Goal: Task Accomplishment & Management: Manage account settings

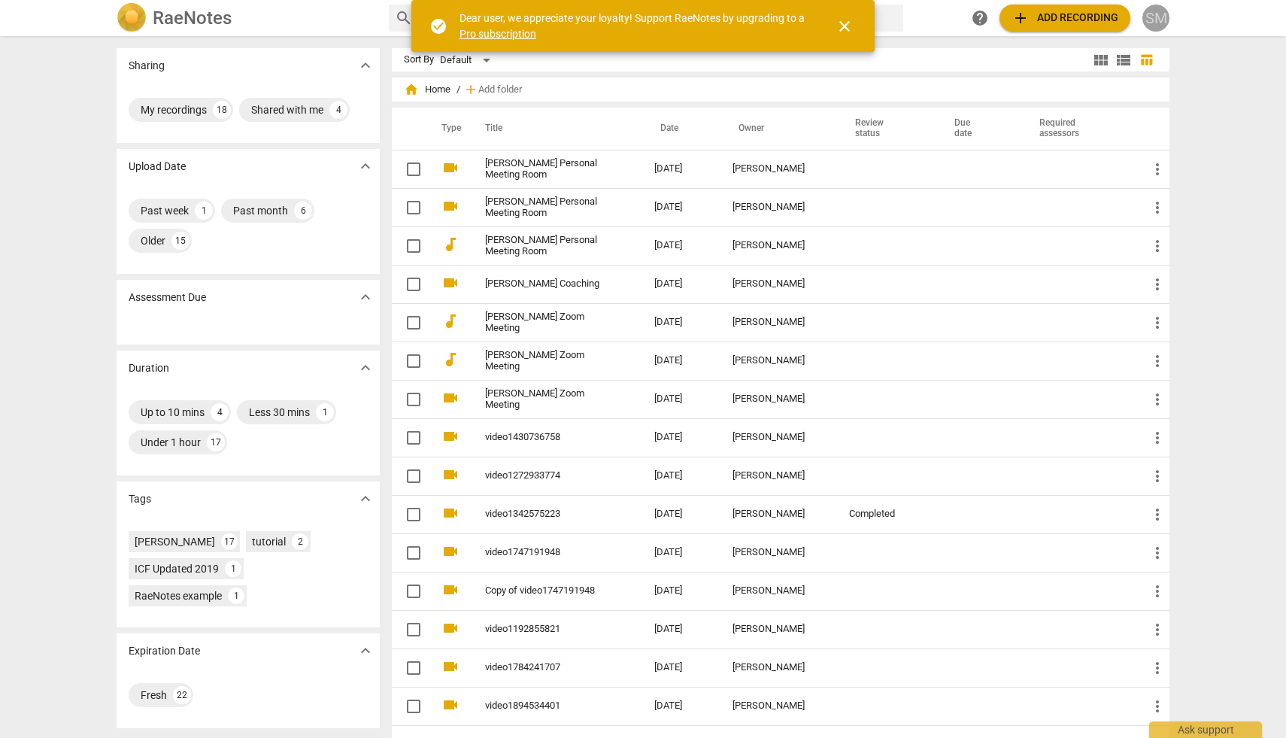
click at [1150, 20] on div "SM" at bounding box center [1155, 18] width 27 height 27
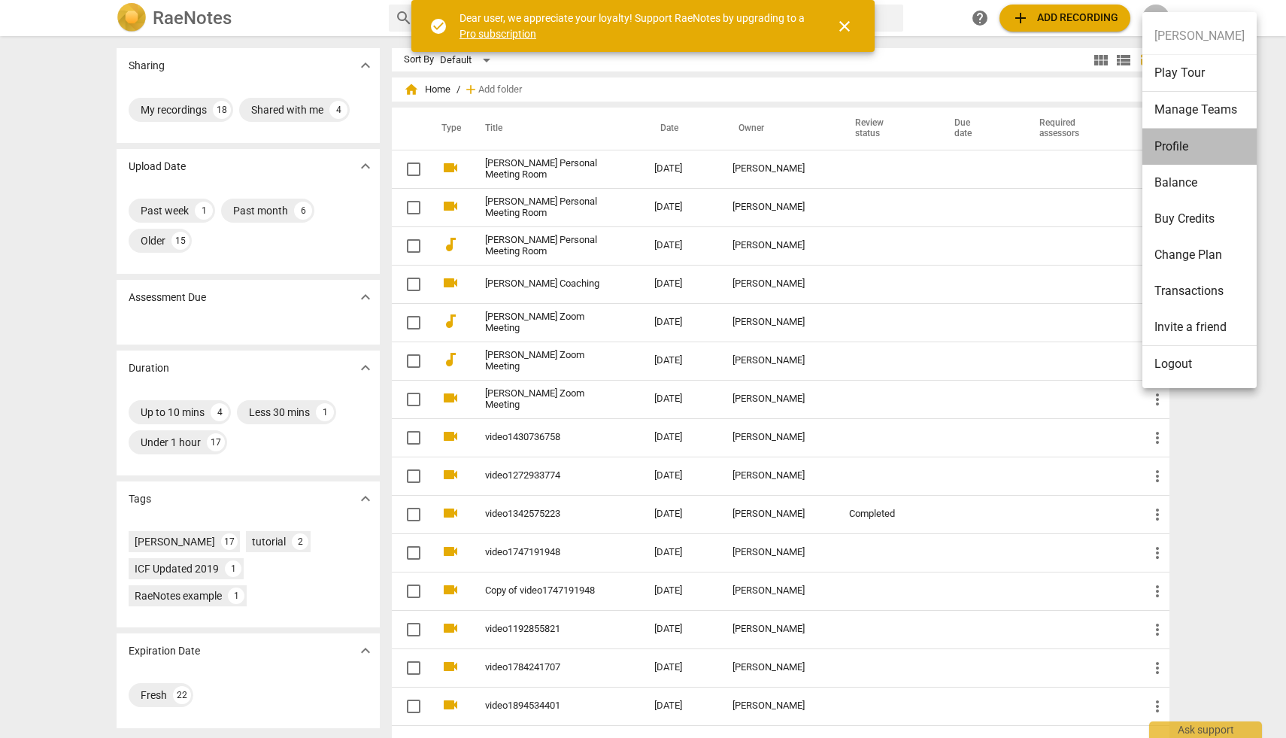
click at [1172, 145] on li "Profile" at bounding box center [1199, 147] width 114 height 36
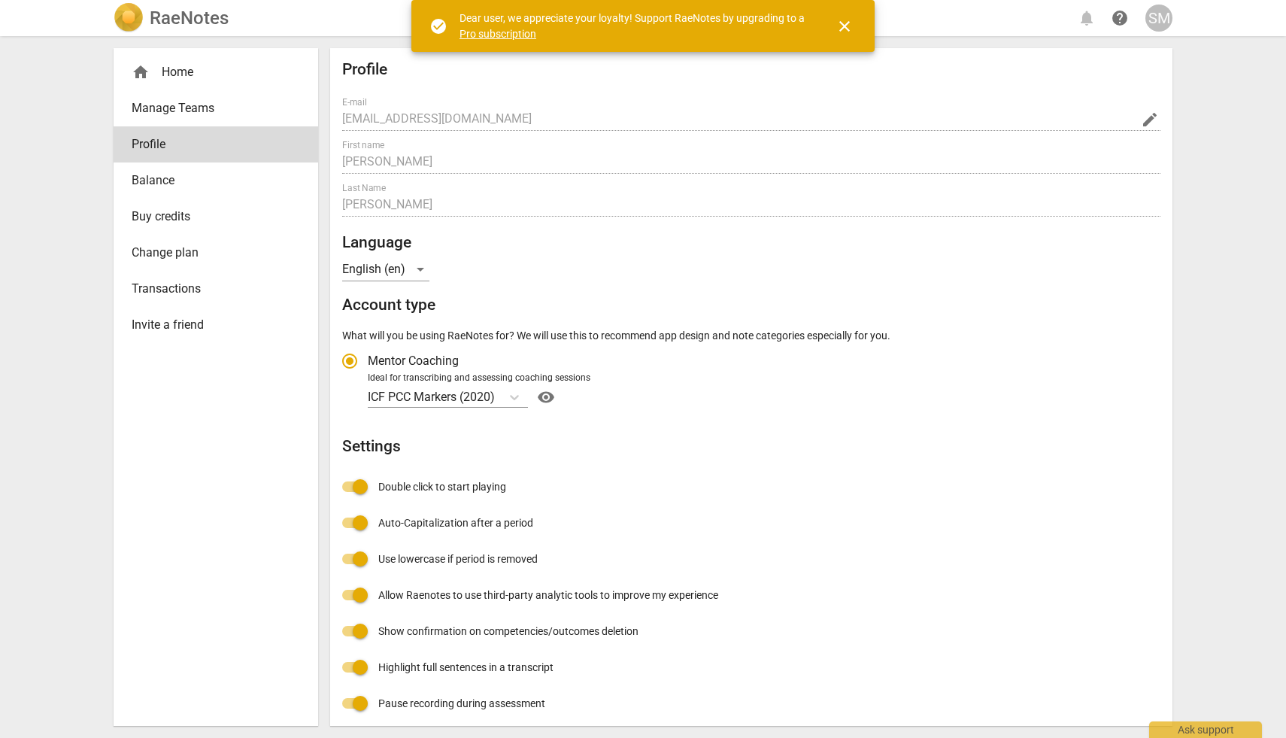
radio input "false"
click at [183, 72] on div "home Home" at bounding box center [210, 72] width 156 height 18
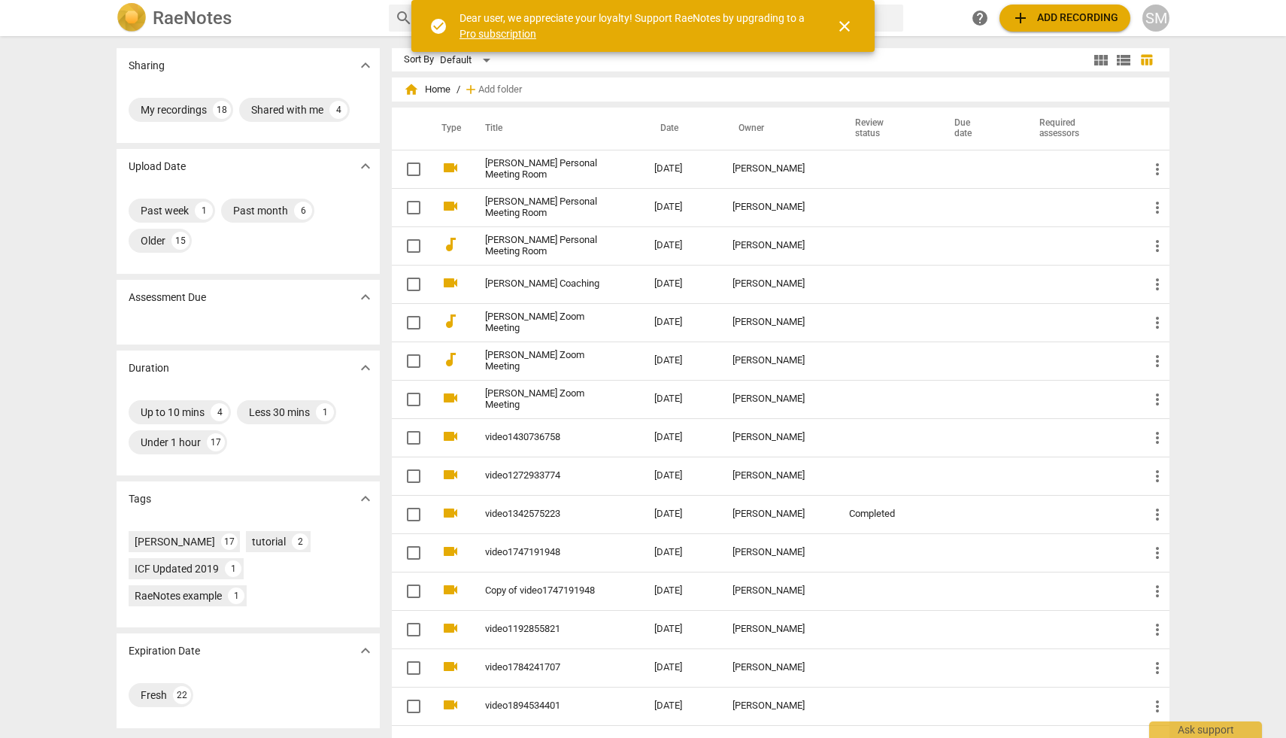
click at [1153, 22] on div "SM" at bounding box center [1155, 18] width 27 height 27
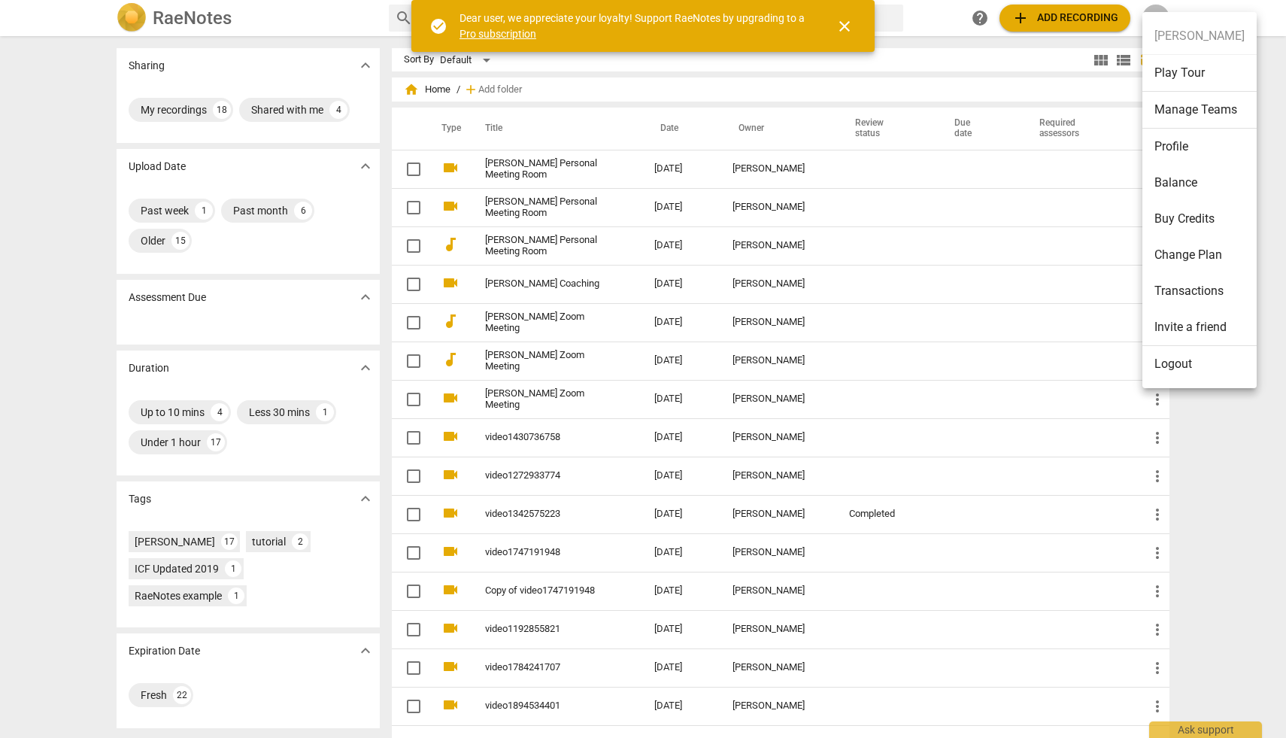
click at [1169, 41] on ul "Sidrah Mohyuddin Play Tour Manage Teams Profile Balance Buy Credits Change Plan…" at bounding box center [1199, 200] width 114 height 376
click at [1162, 147] on li "Profile" at bounding box center [1199, 147] width 114 height 36
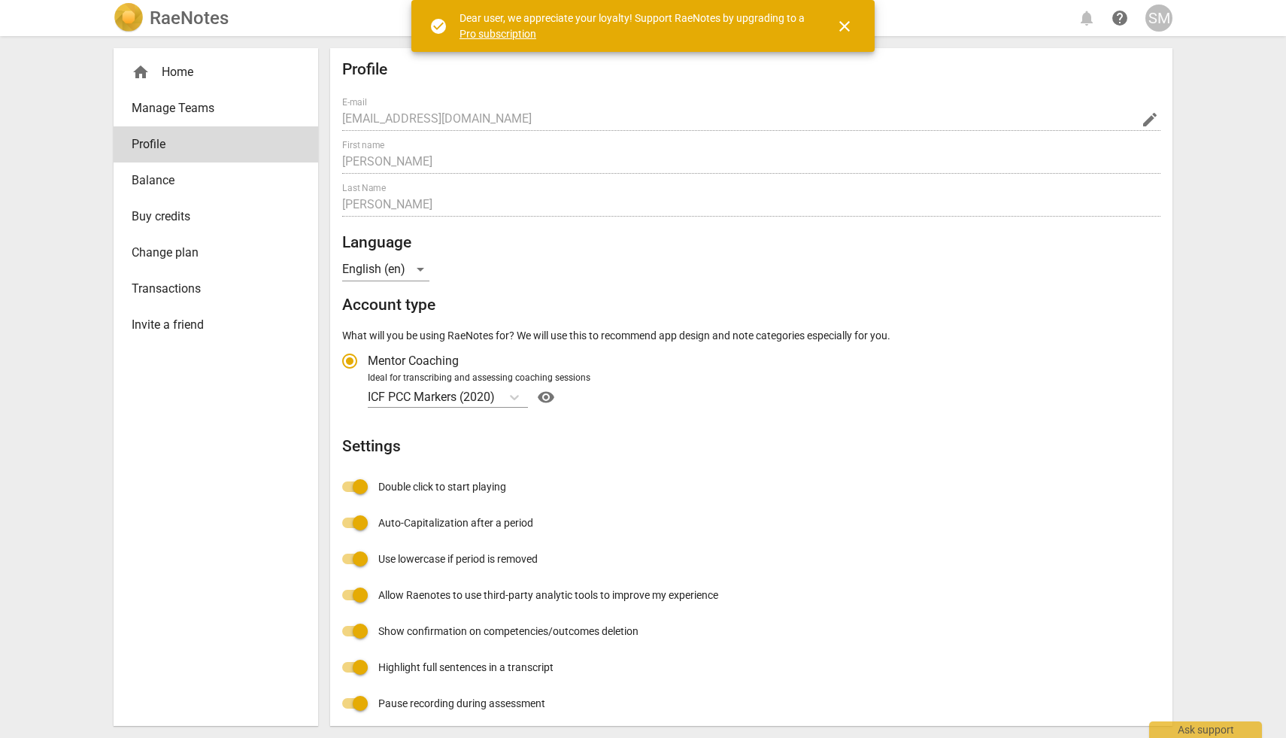
radio input "false"
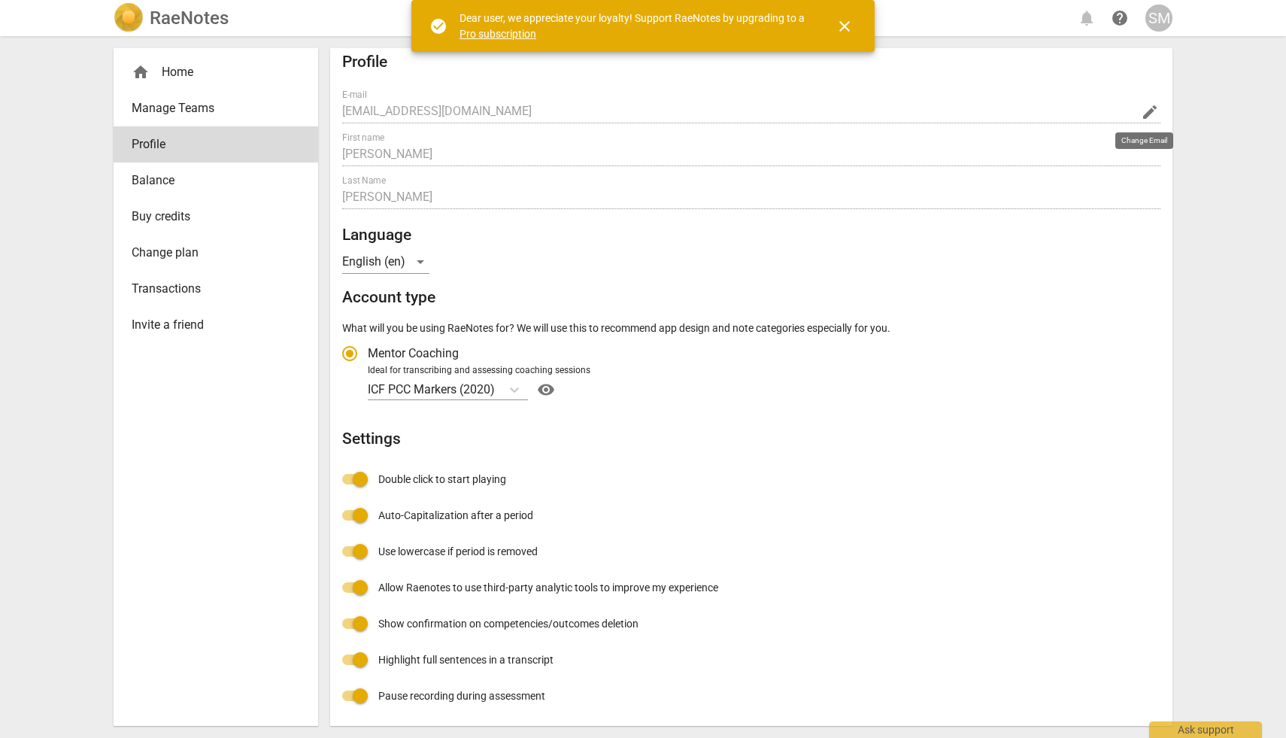
click at [1142, 110] on span "edit" at bounding box center [1150, 112] width 18 height 18
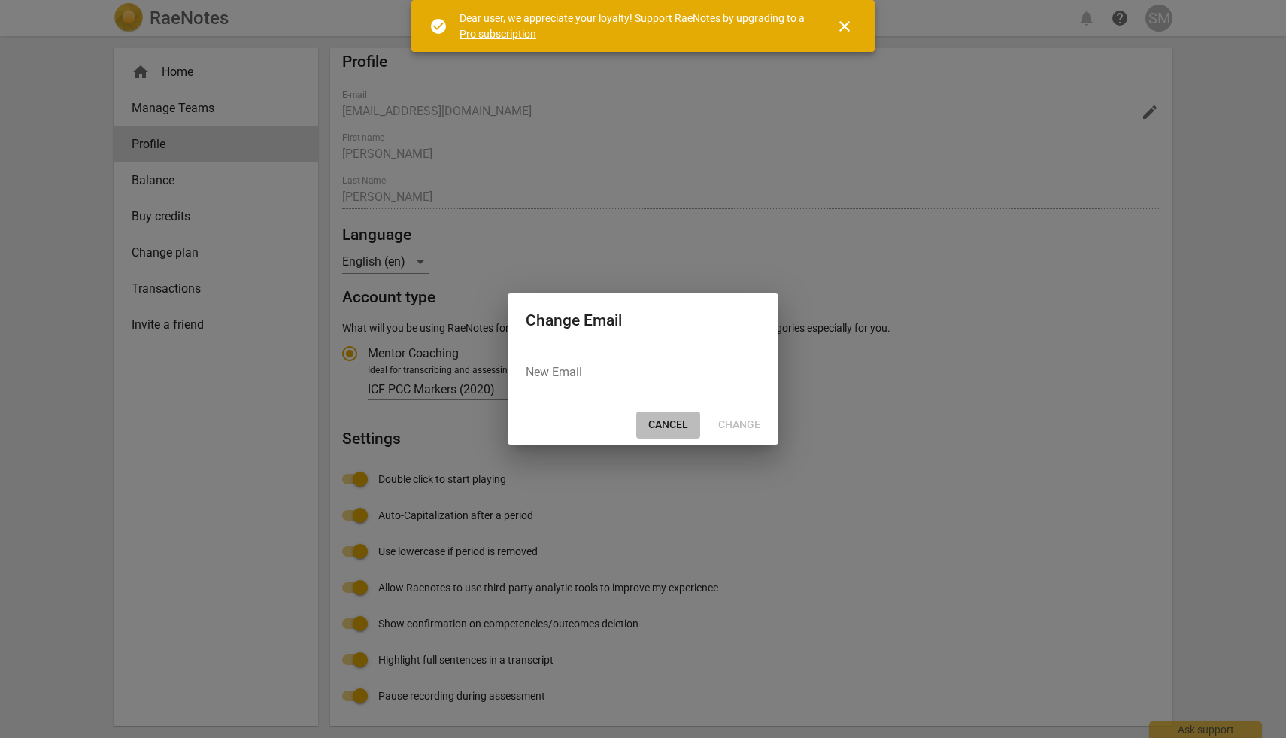
click at [676, 426] on span "Cancel" at bounding box center [668, 424] width 40 height 15
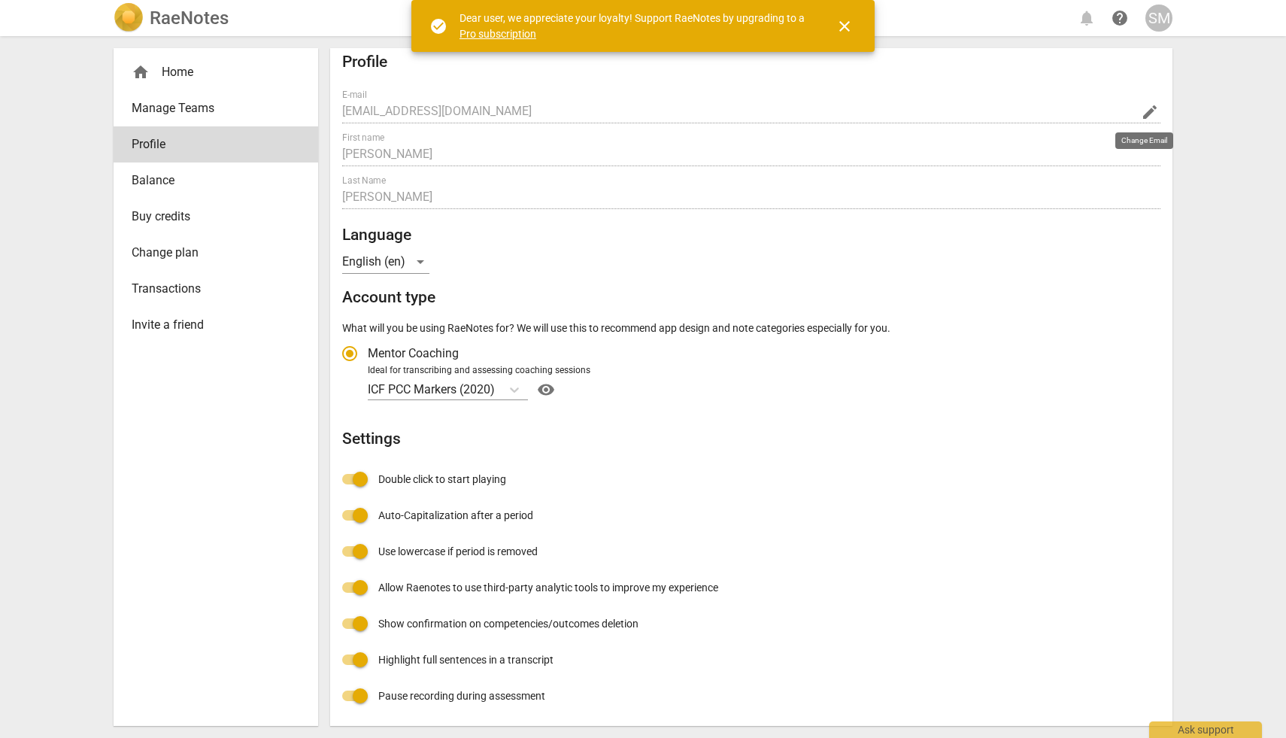
click at [846, 23] on span "close" at bounding box center [844, 26] width 18 height 18
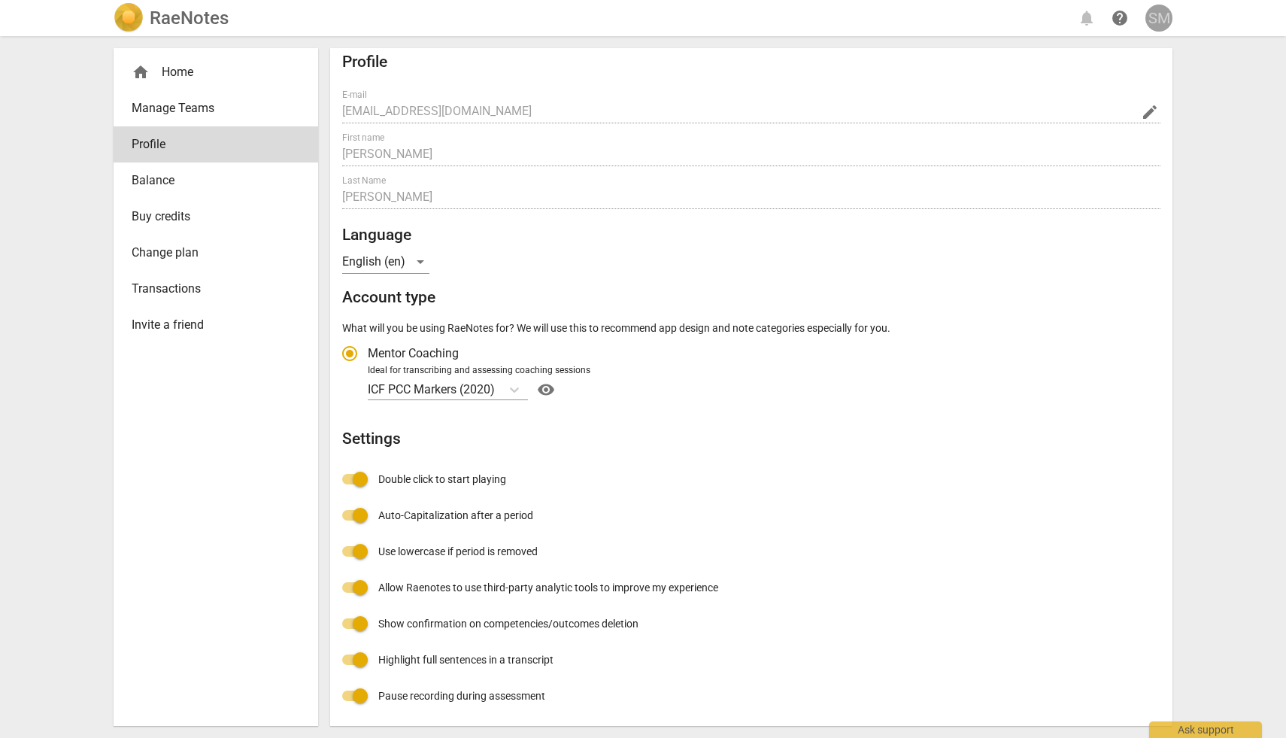
click at [1164, 22] on div "SM" at bounding box center [1158, 18] width 27 height 27
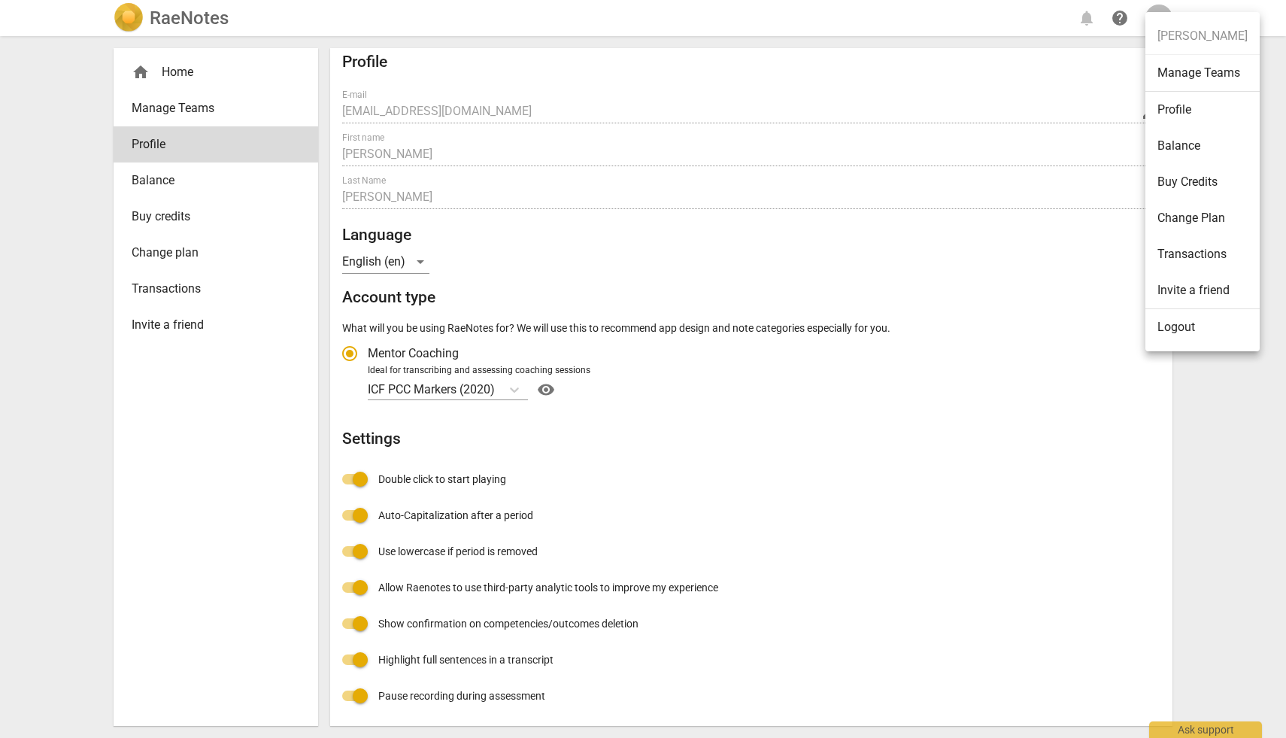
click at [1243, 406] on div at bounding box center [643, 369] width 1286 height 738
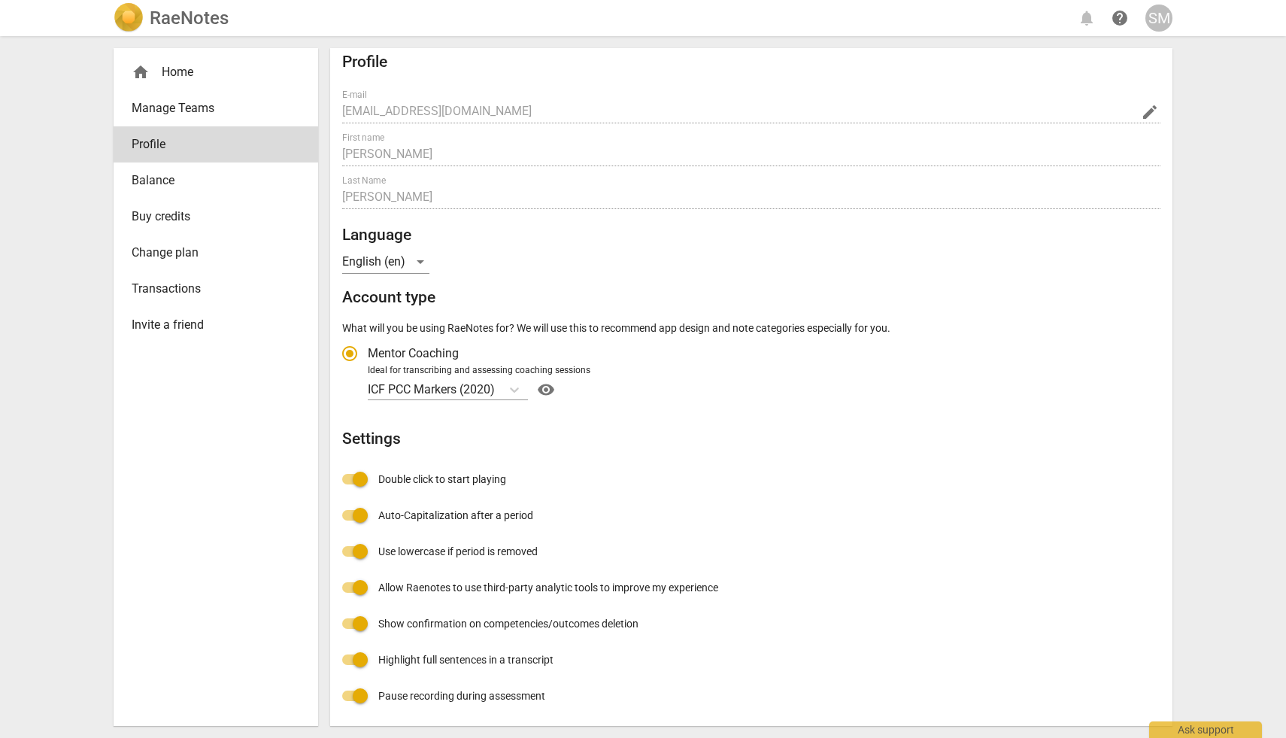
click at [160, 26] on h2 "RaeNotes" at bounding box center [189, 18] width 79 height 21
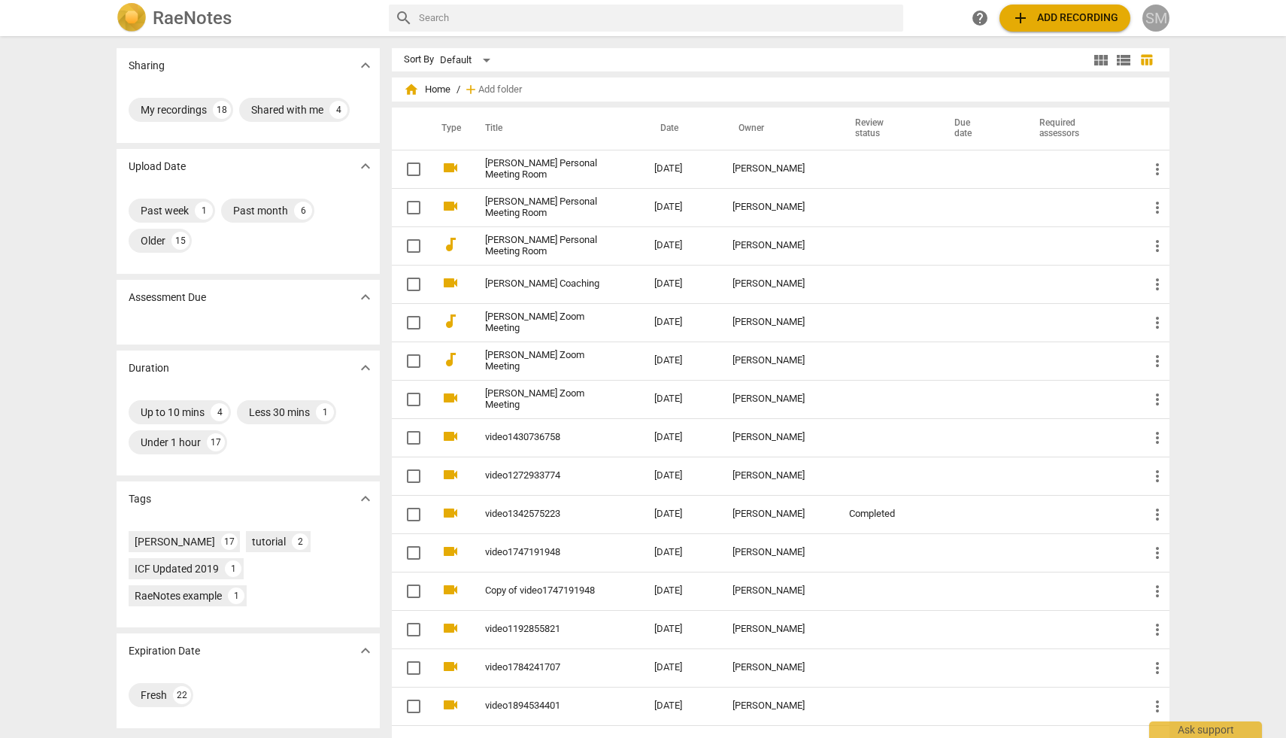
click at [1160, 20] on div "SM" at bounding box center [1155, 18] width 27 height 27
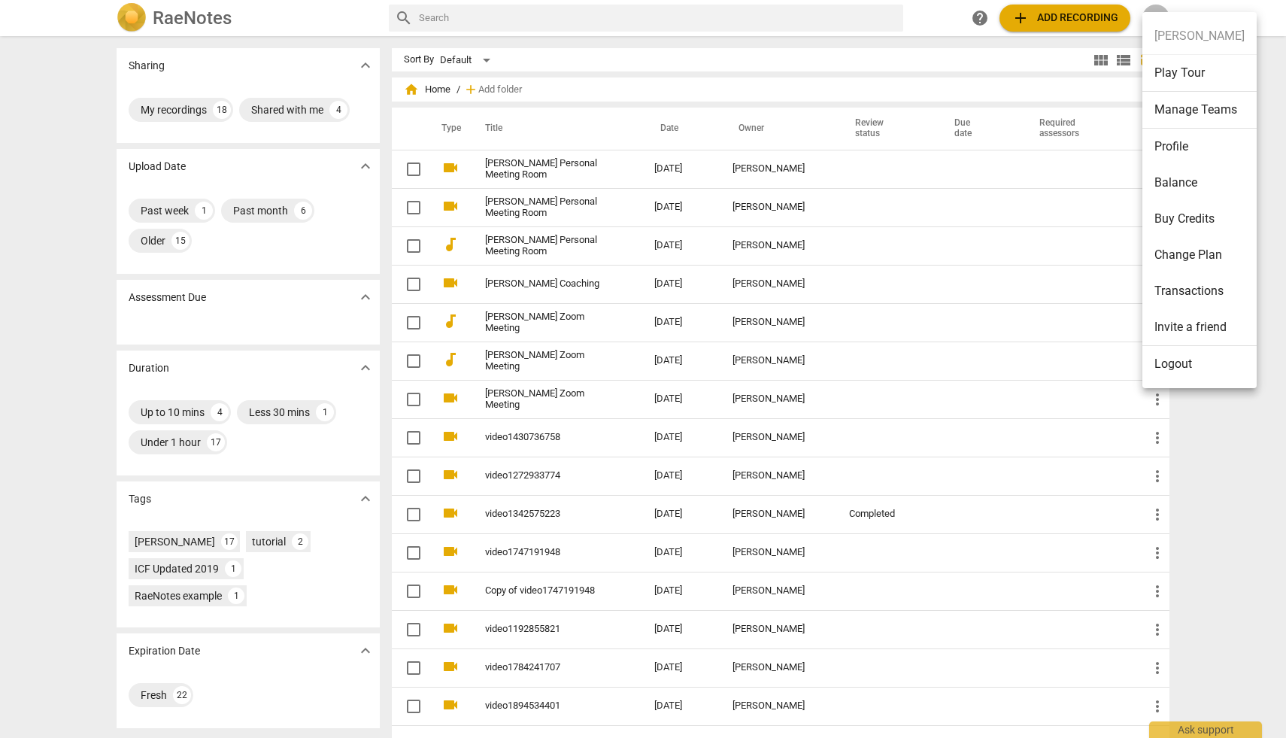
click at [1190, 36] on ul "Sidrah Mohyuddin Play Tour Manage Teams Profile Balance Buy Credits Change Plan…" at bounding box center [1199, 200] width 114 height 376
click at [1238, 535] on div at bounding box center [643, 369] width 1286 height 738
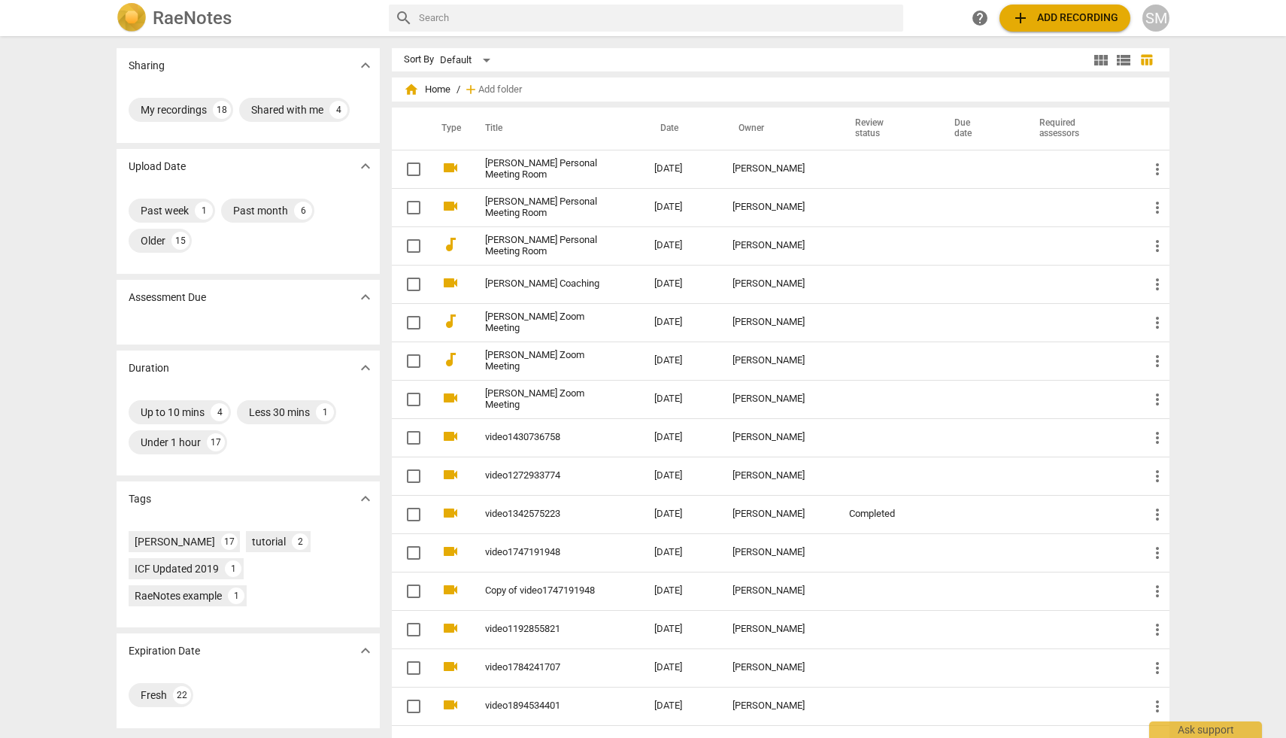
scroll to position [250, 0]
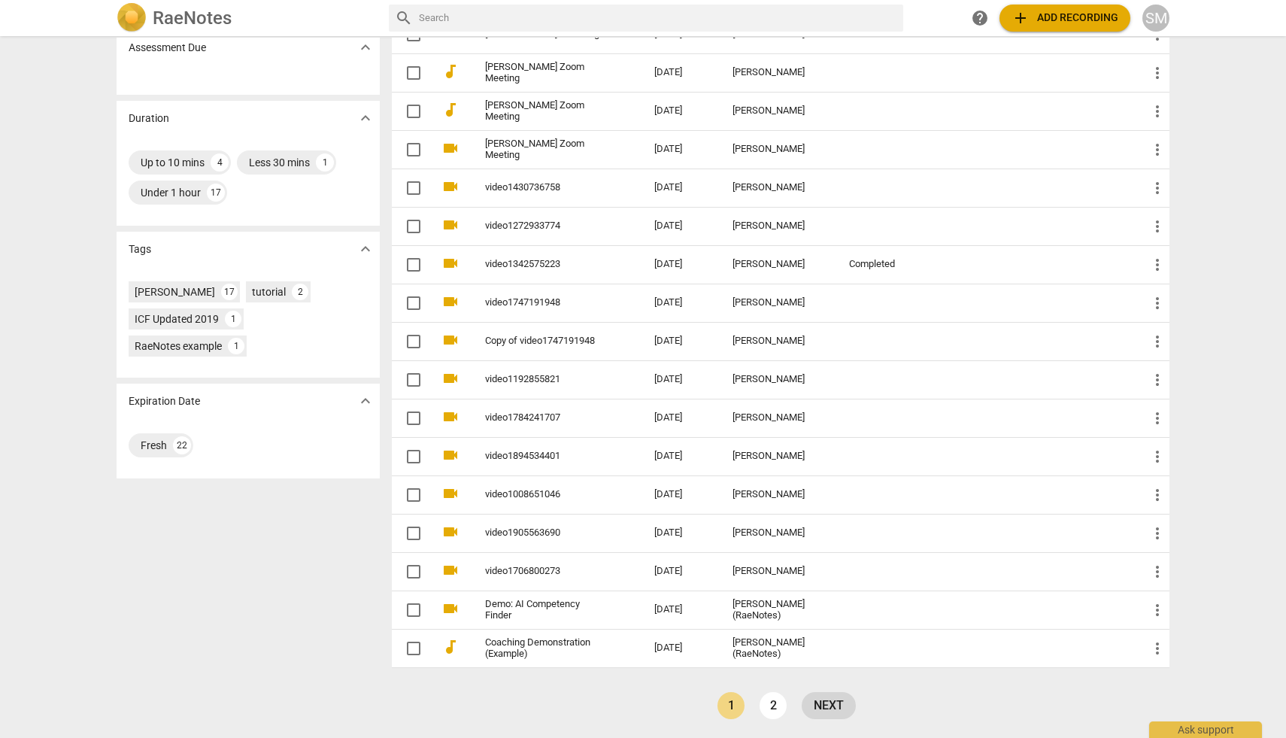
click at [823, 700] on link "next" at bounding box center [829, 705] width 54 height 27
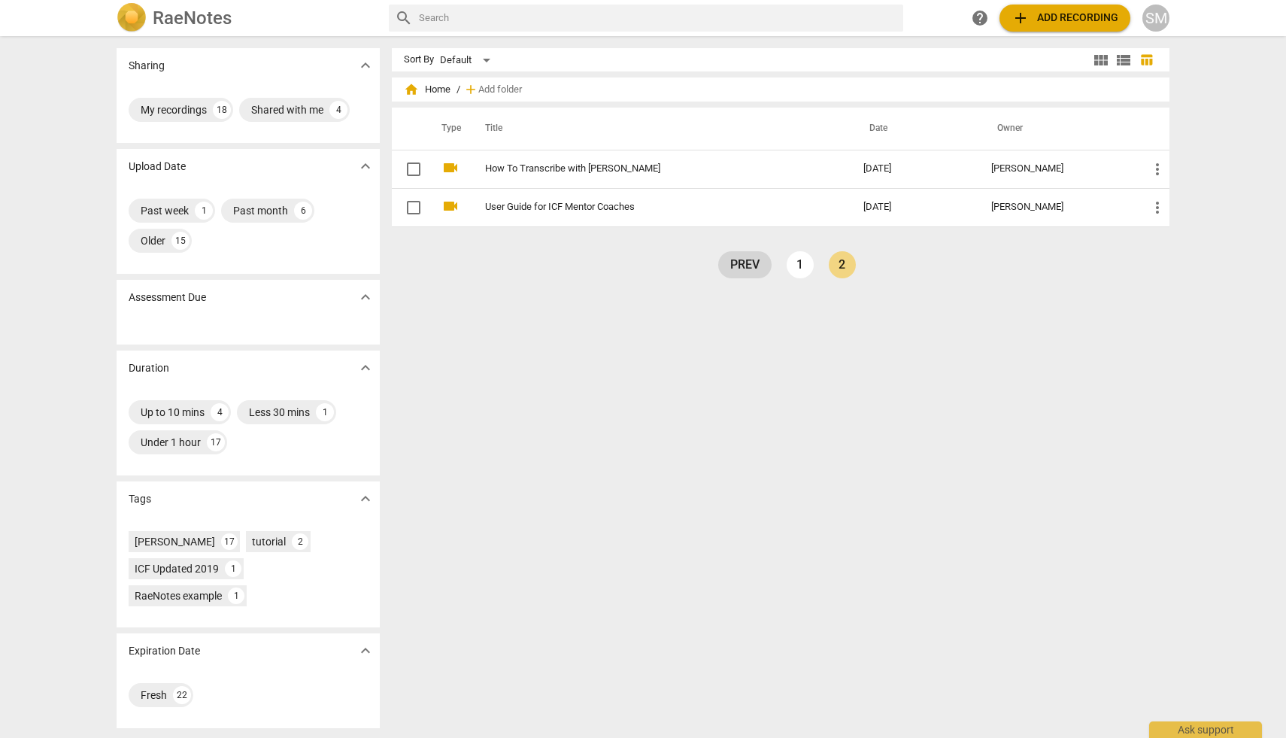
click at [753, 256] on link "prev" at bounding box center [744, 264] width 53 height 27
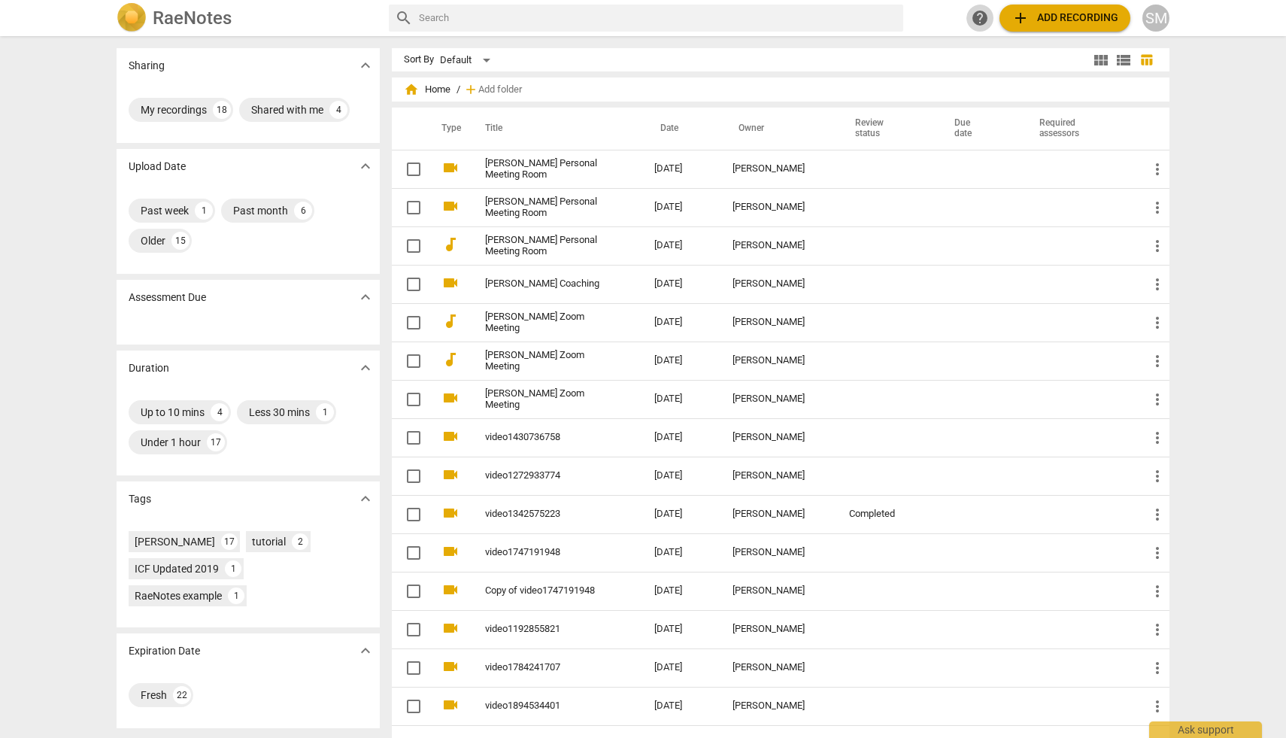
click at [985, 22] on span "help" at bounding box center [980, 18] width 18 height 18
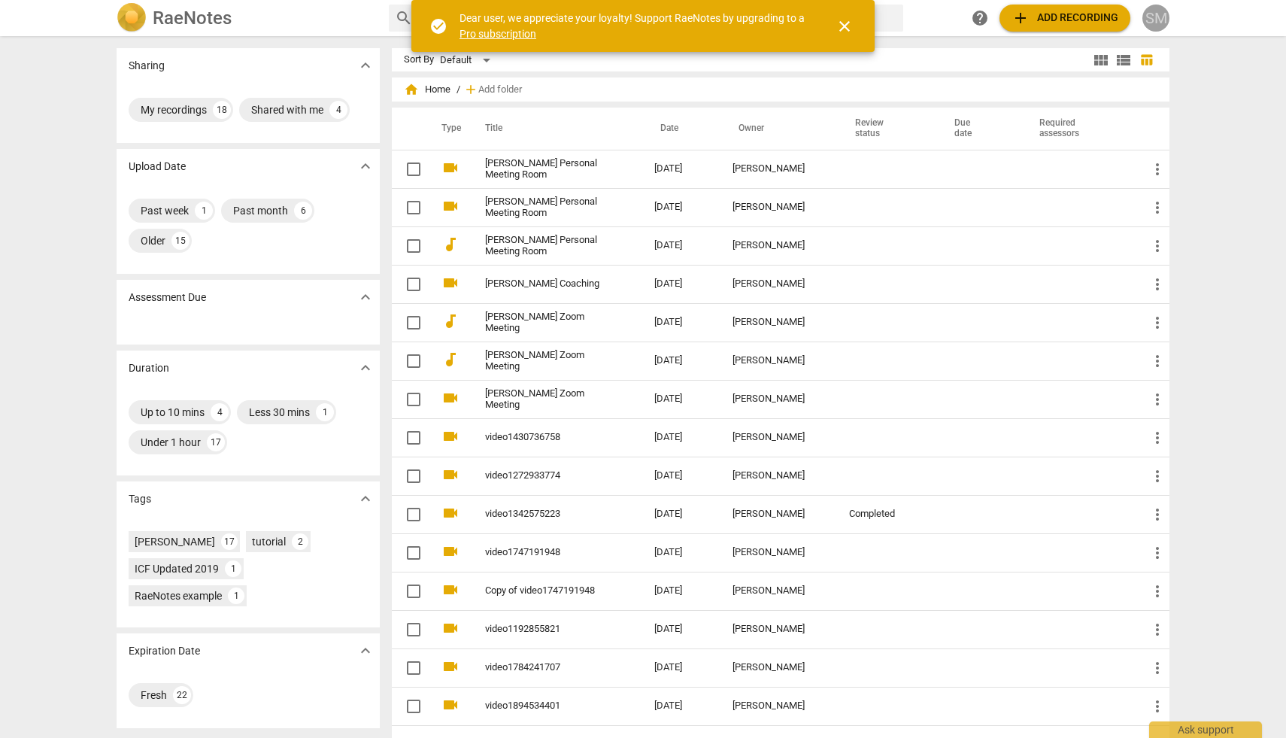
click at [1160, 20] on div "SM" at bounding box center [1155, 18] width 27 height 27
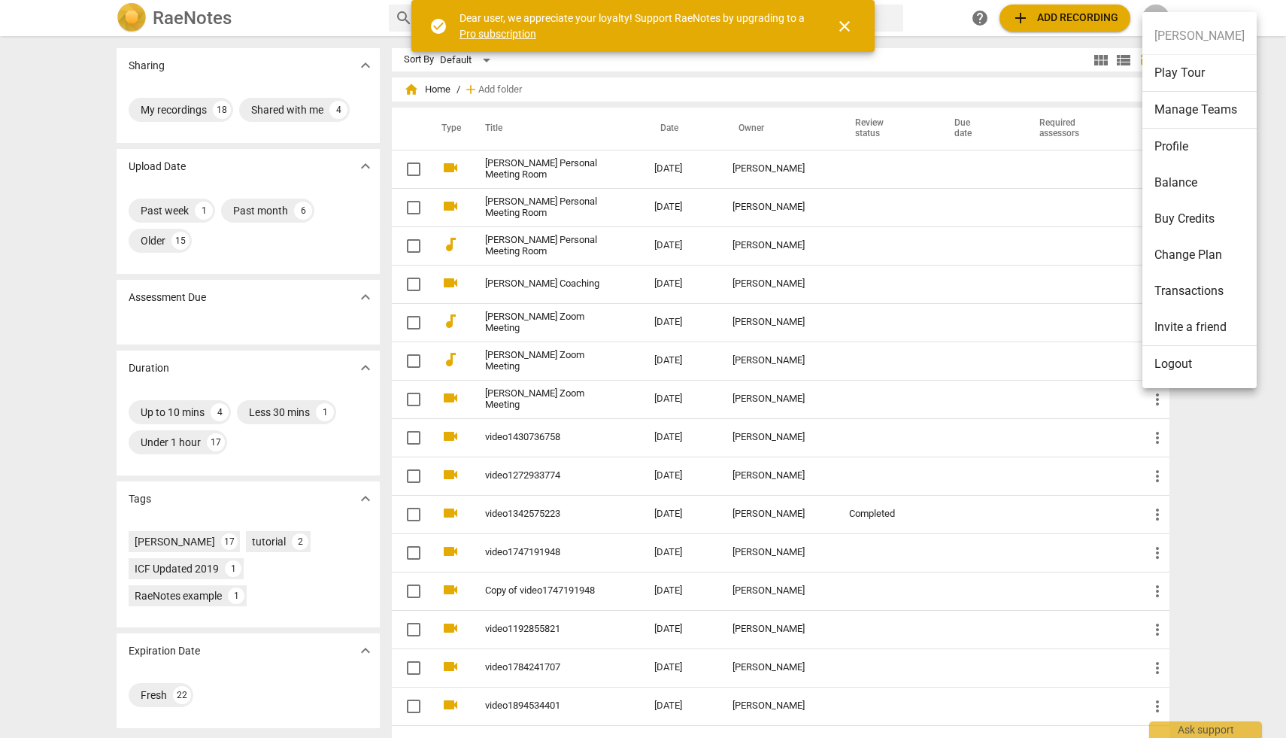
click at [1235, 10] on div at bounding box center [643, 369] width 1286 height 738
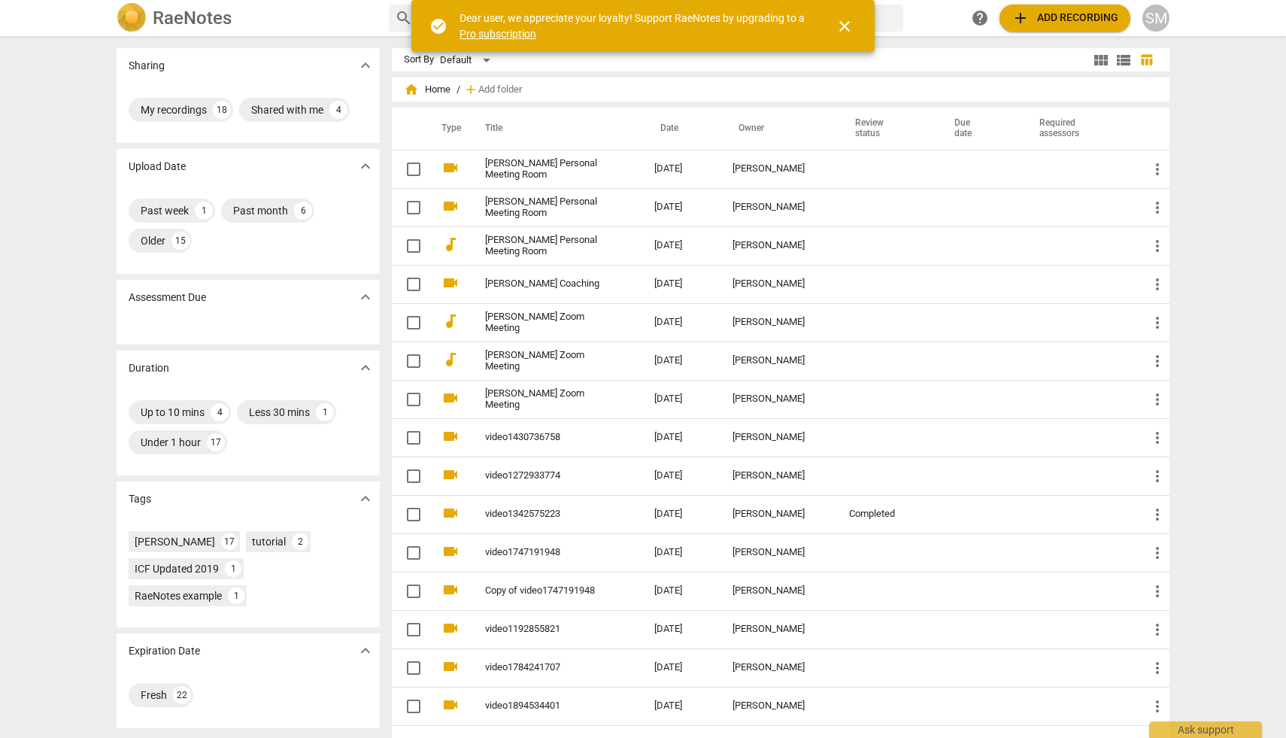
click at [1163, 15] on div "SM" at bounding box center [1155, 18] width 27 height 27
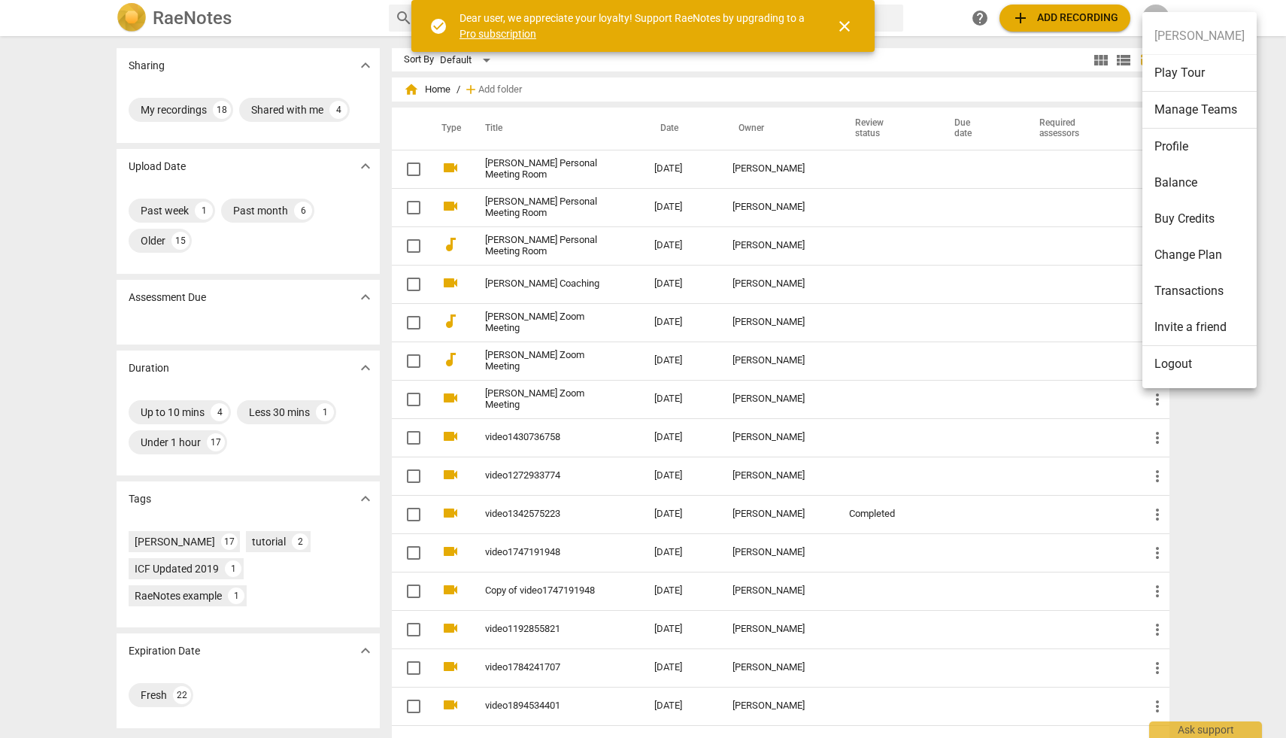
click at [1169, 258] on li "Change Plan" at bounding box center [1199, 255] width 114 height 36
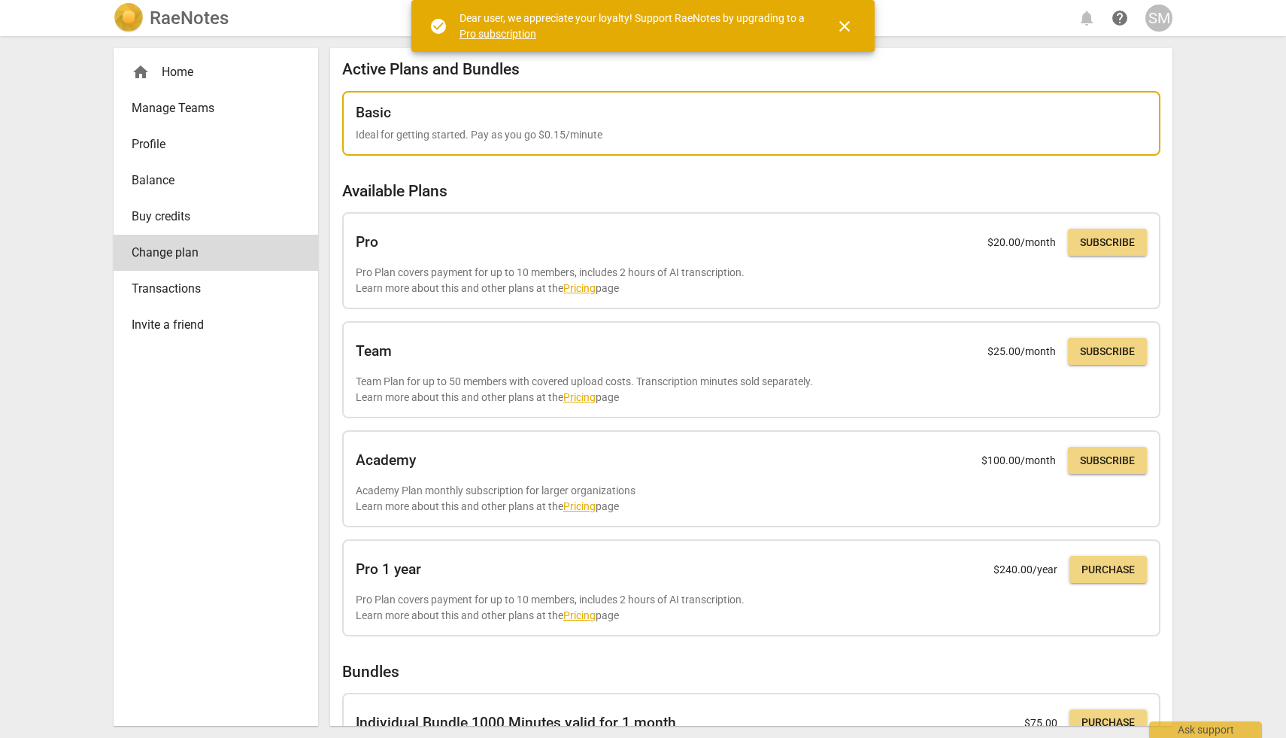
click at [437, 127] on p "Ideal for getting started. Pay as you go $0.15/minute" at bounding box center [751, 135] width 791 height 16
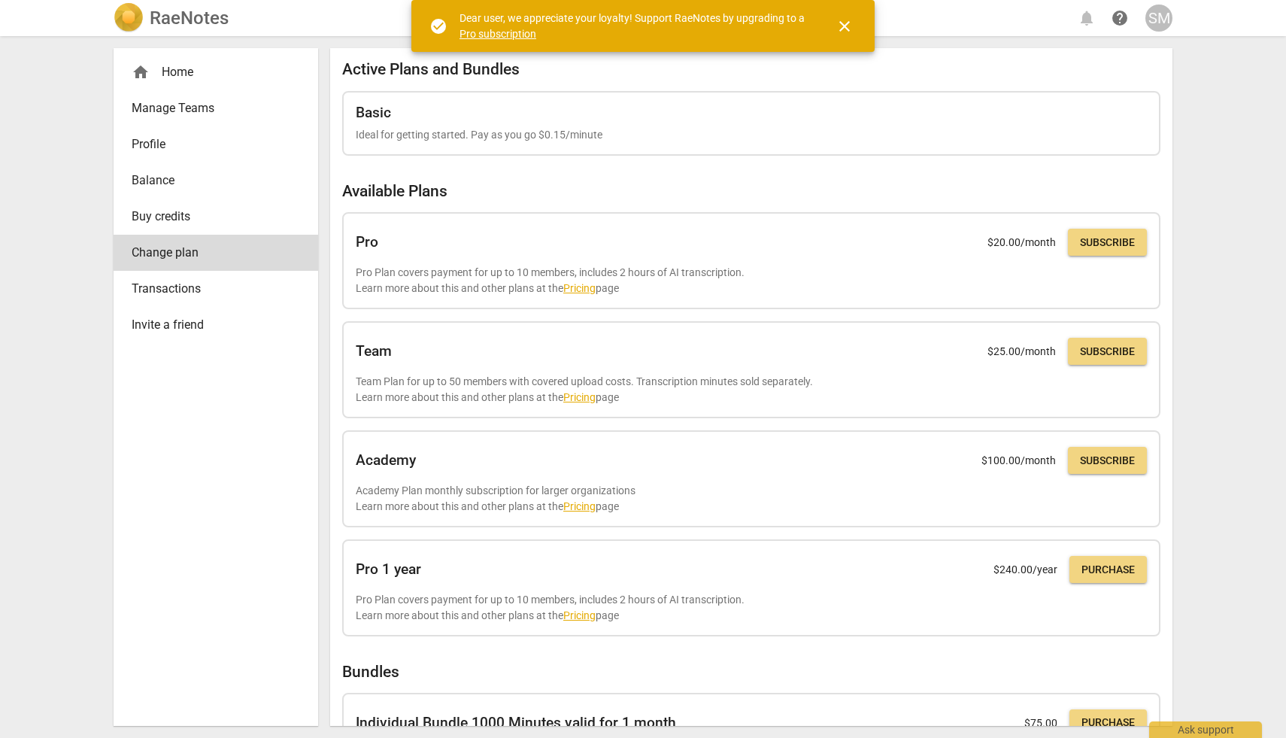
click at [161, 136] on span "Profile" at bounding box center [210, 144] width 156 height 18
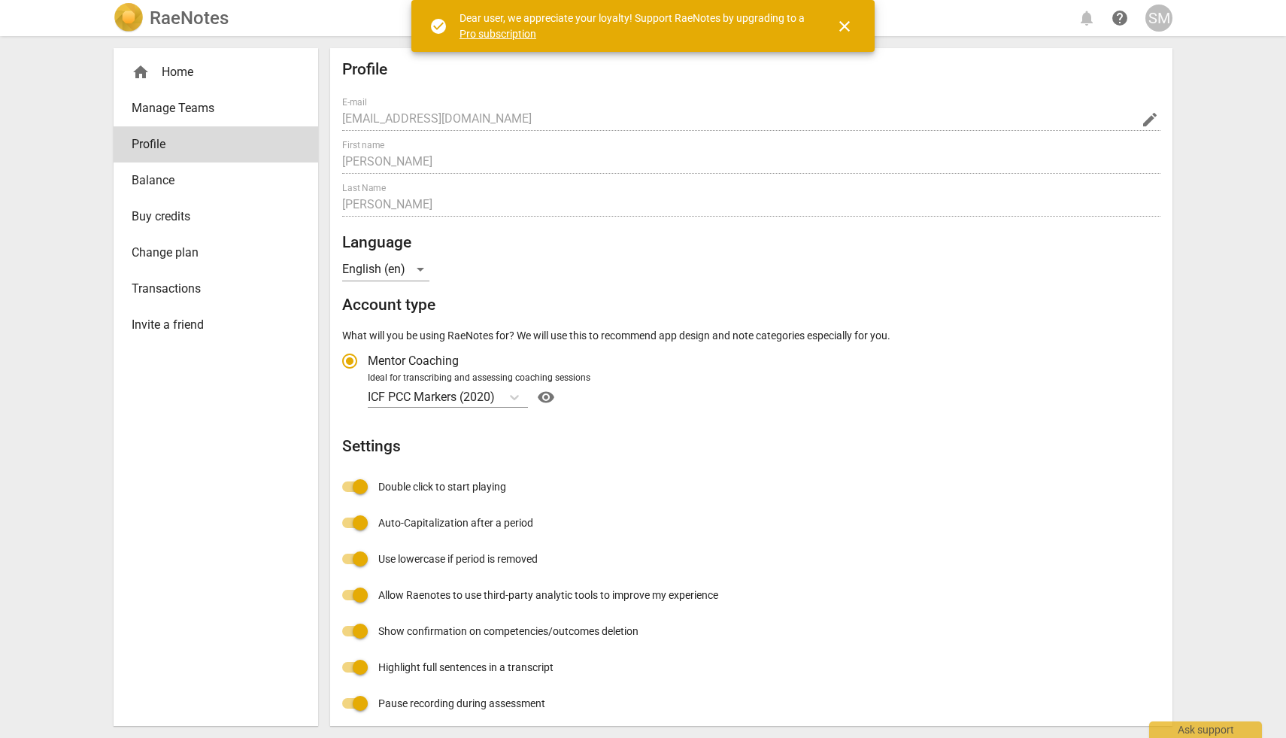
radio input "false"
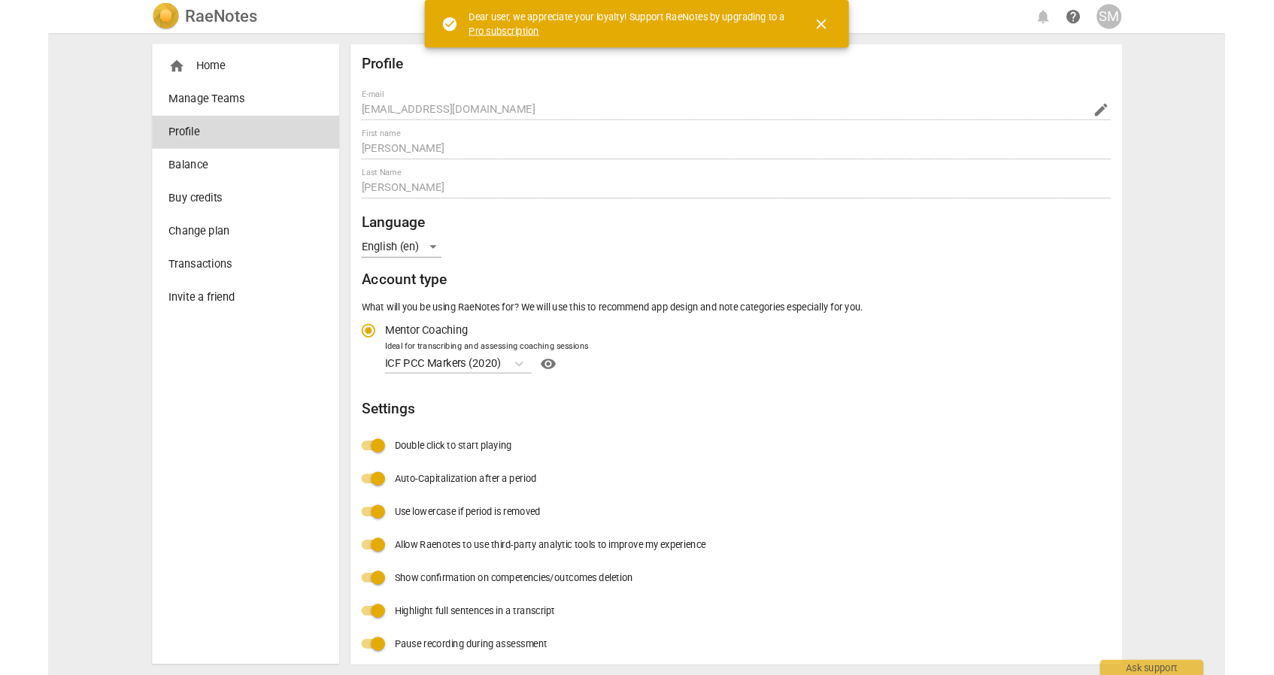
scroll to position [8, 0]
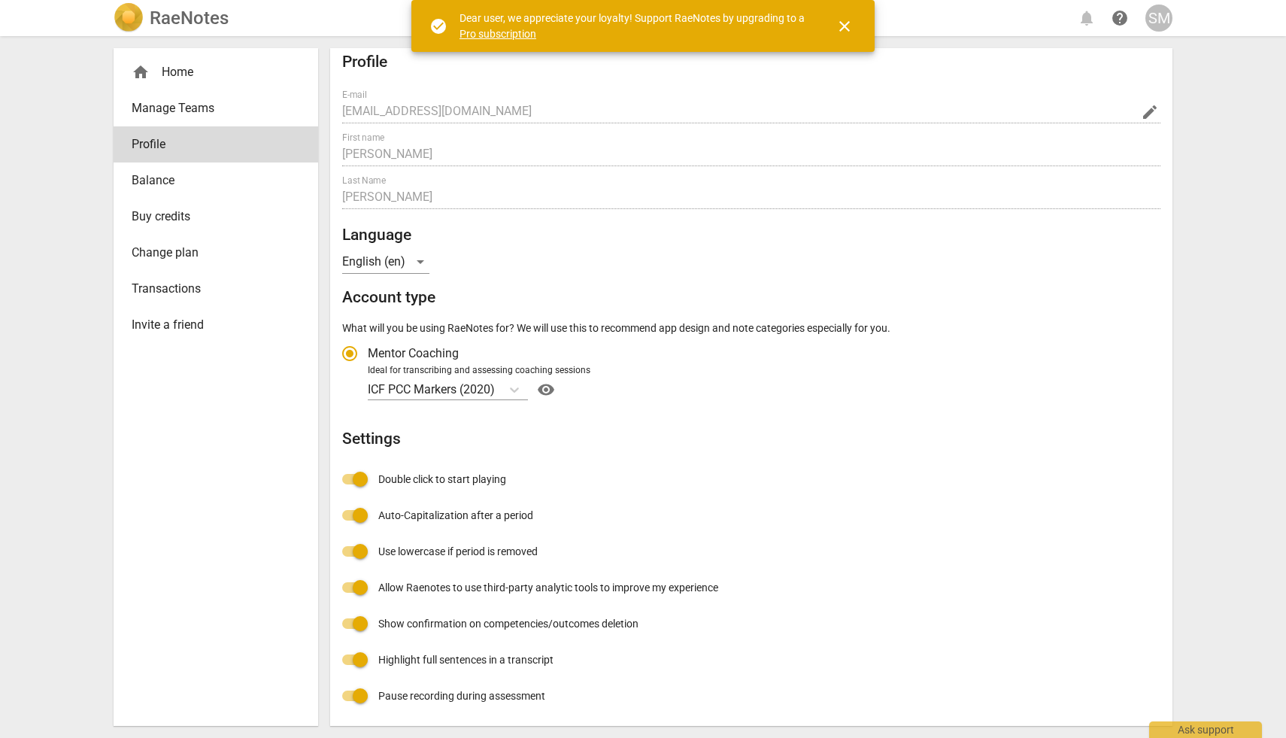
click at [1159, 15] on div "SM" at bounding box center [1158, 18] width 27 height 27
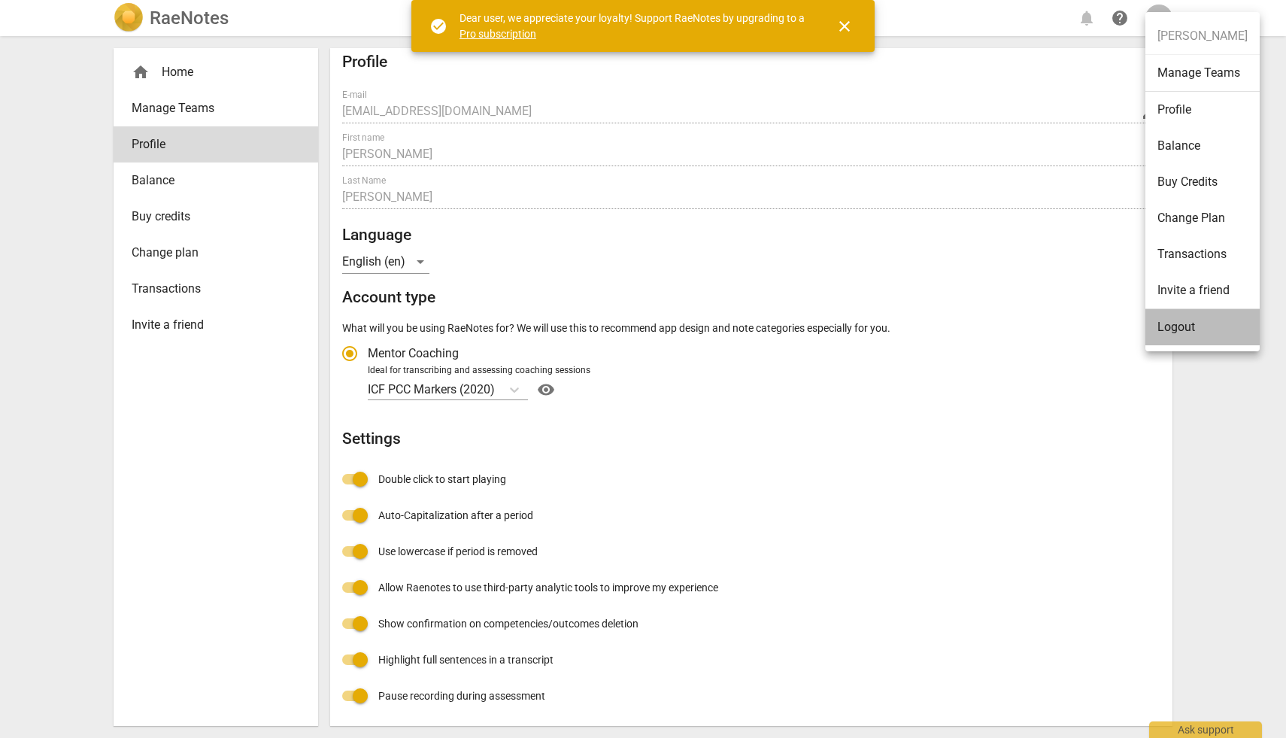
click at [1179, 325] on li "Logout" at bounding box center [1202, 327] width 114 height 36
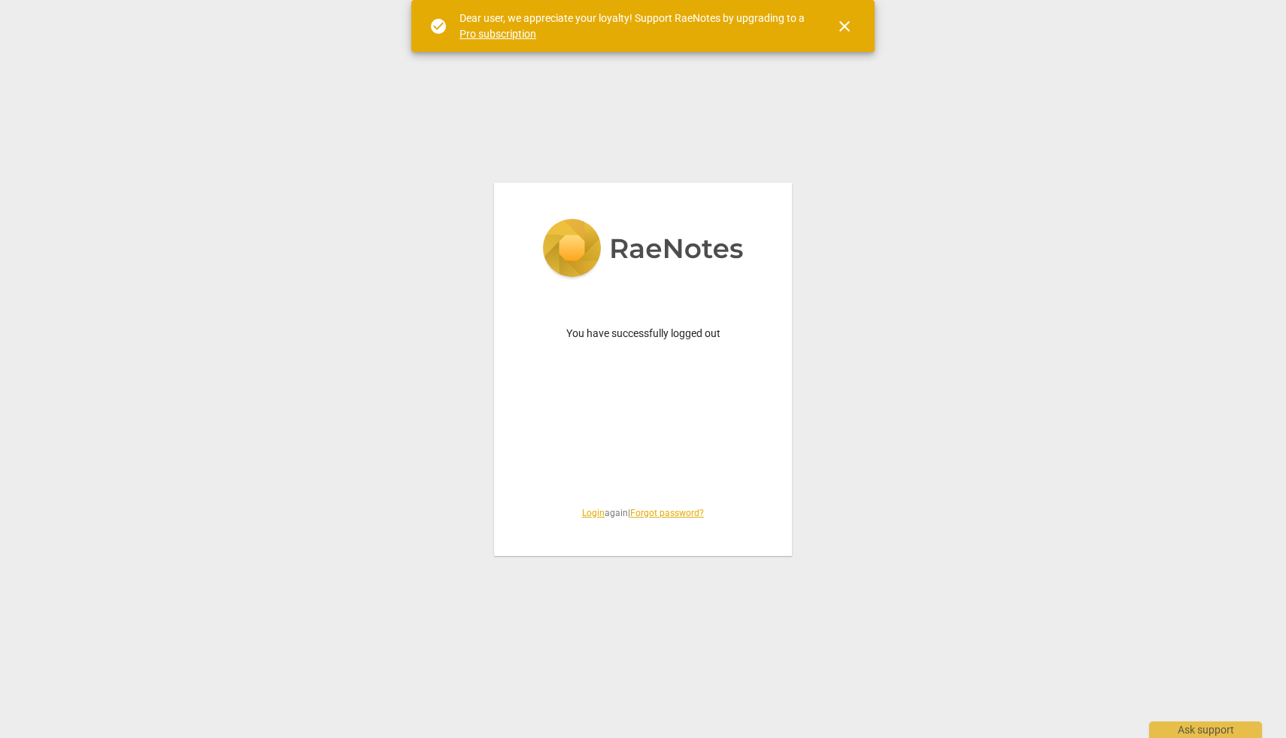
click at [680, 512] on link "Forgot password?" at bounding box center [667, 513] width 74 height 11
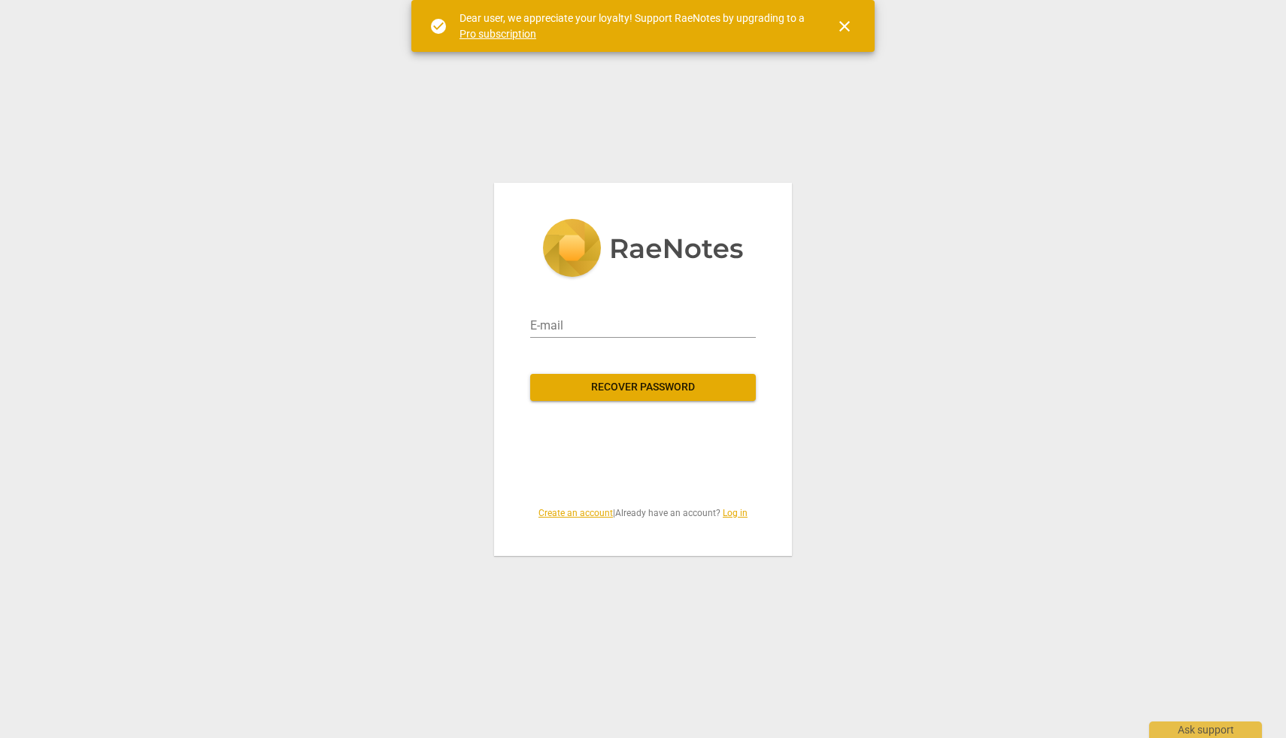
click at [643, 338] on div "E-mail" at bounding box center [643, 316] width 226 height 54
click at [645, 323] on input "email" at bounding box center [643, 326] width 226 height 24
click at [620, 320] on input "email" at bounding box center [643, 326] width 226 height 24
type input "sidra17@gmail.com"
click at [524, 377] on div "E-mail sidra17@gmail.com Recover password Create an account | Already have an a…" at bounding box center [643, 369] width 298 height 373
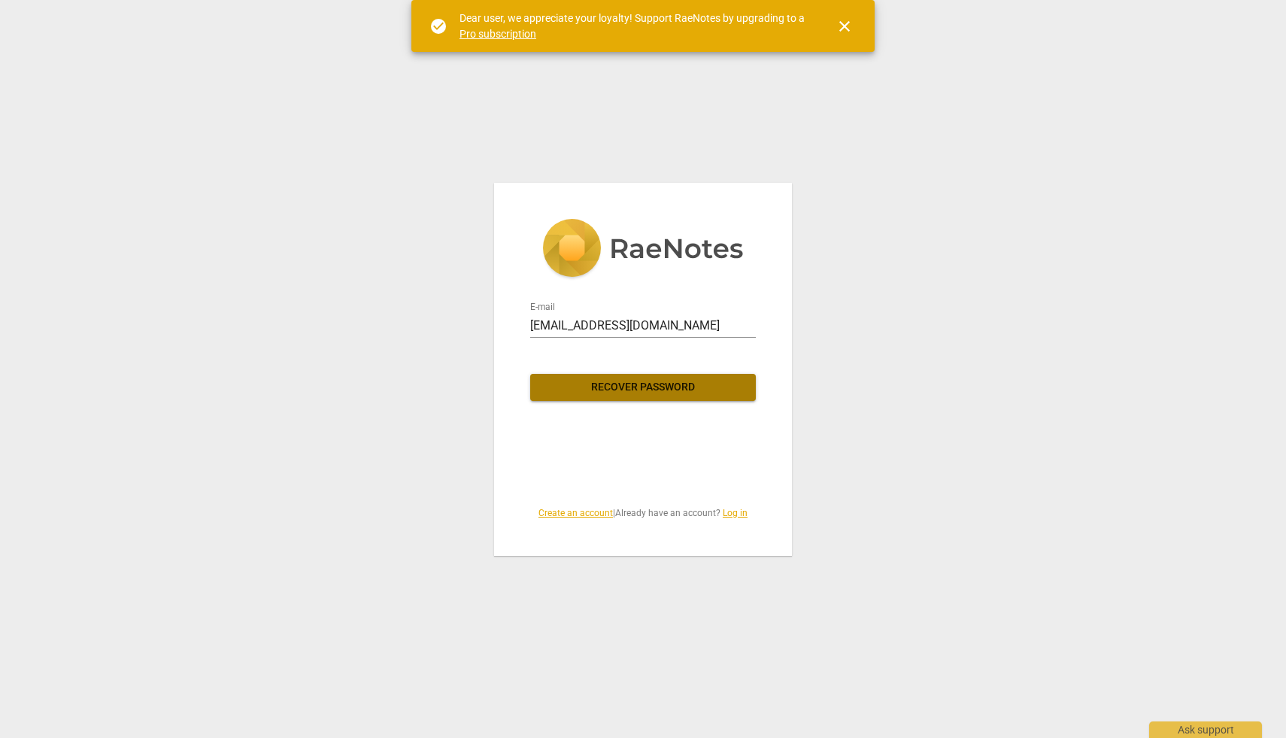
click at [630, 385] on span "Recover password" at bounding box center [643, 387] width 202 height 15
